Goal: Transaction & Acquisition: Purchase product/service

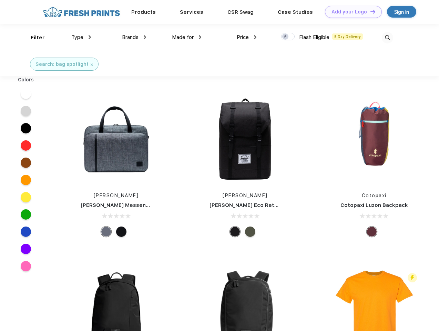
click at [351, 12] on link "Add your Logo Design Tool" at bounding box center [353, 12] width 57 height 12
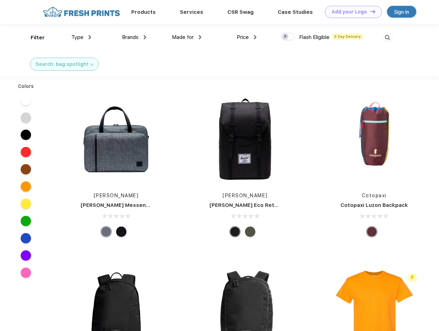
click at [0, 0] on div "Design Tool" at bounding box center [0, 0] width 0 height 0
click at [370, 11] on link "Add your Logo Design Tool" at bounding box center [353, 12] width 57 height 12
click at [33, 38] on div "Filter" at bounding box center [38, 38] width 14 height 8
click at [81, 37] on span "Type" at bounding box center [77, 37] width 12 height 6
click at [134, 37] on span "Brands" at bounding box center [130, 37] width 17 height 6
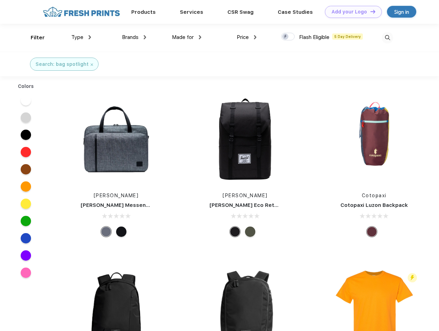
click at [187, 37] on span "Made for" at bounding box center [183, 37] width 22 height 6
click at [247, 37] on span "Price" at bounding box center [243, 37] width 12 height 6
click at [288, 37] on div at bounding box center [287, 37] width 13 height 8
click at [286, 37] on input "checkbox" at bounding box center [283, 34] width 4 height 4
click at [387, 38] on img at bounding box center [387, 37] width 11 height 11
